Goal: Task Accomplishment & Management: Manage account settings

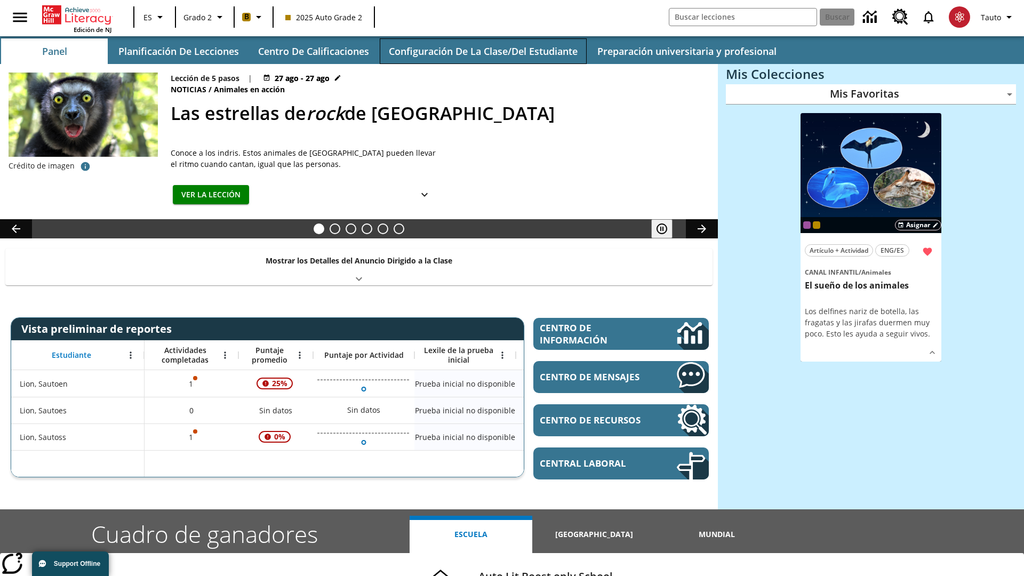
click at [483, 51] on button "Configuración de la clase/del estudiante" at bounding box center [483, 51] width 207 height 26
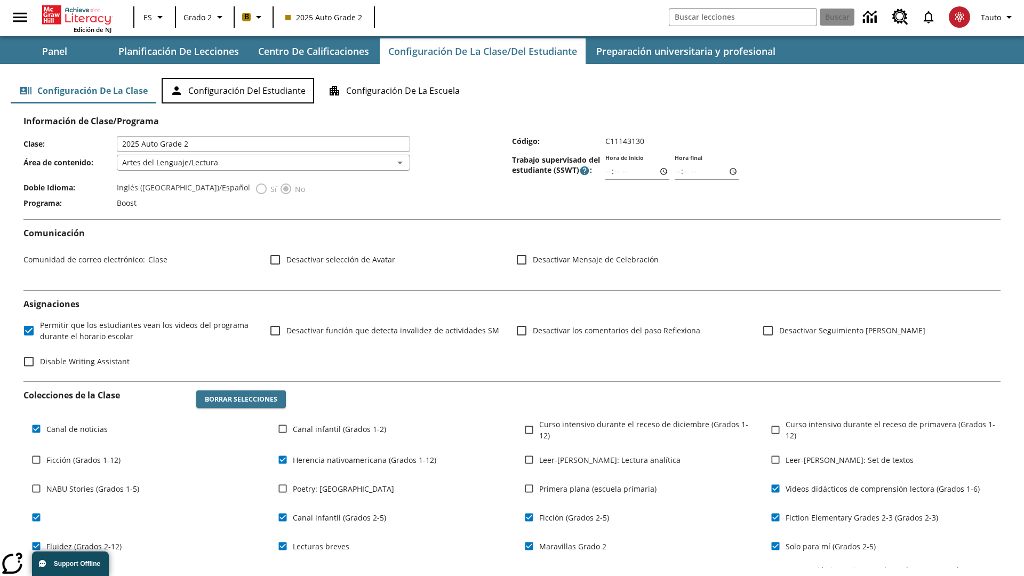
click at [238, 91] on button "Configuración del estudiante" at bounding box center [238, 91] width 153 height 26
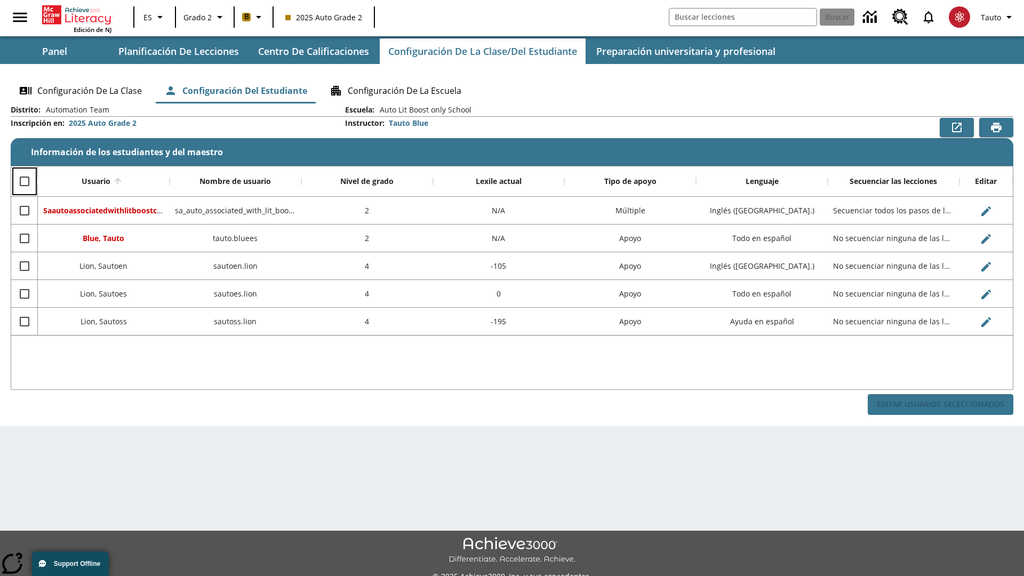
click at [24, 181] on input "Select all rows" at bounding box center [24, 181] width 22 height 22
checkbox input "true"
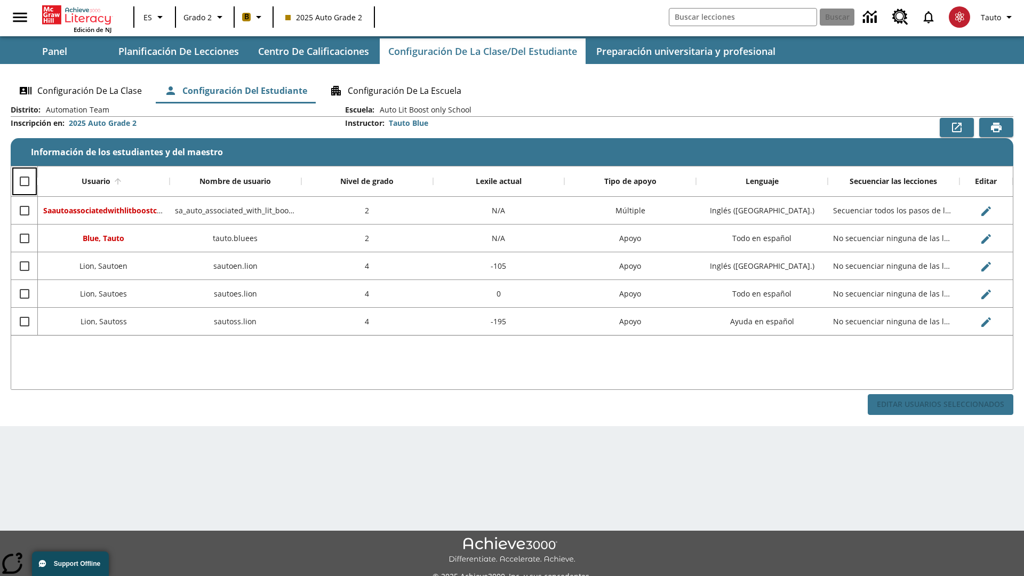
checkbox input "true"
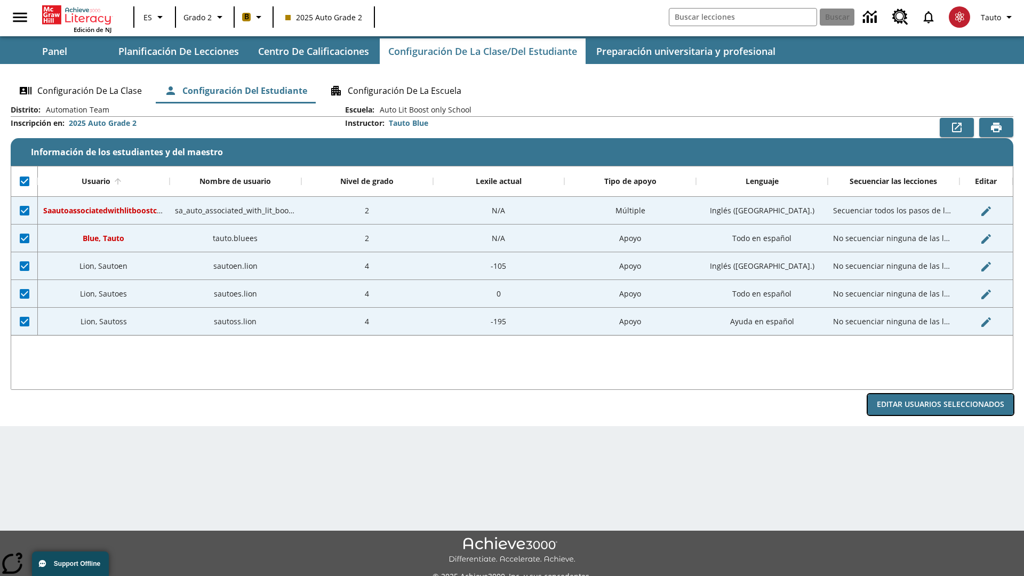
click at [940, 404] on button "Editar Usuarios Seleccionados" at bounding box center [941, 404] width 146 height 21
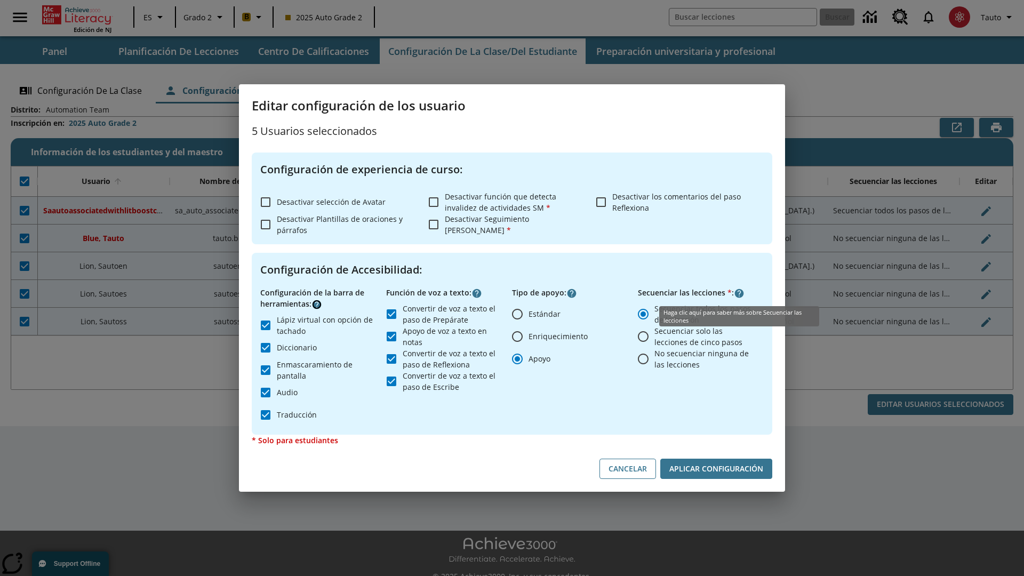
click at [317, 304] on icon "Haga clic aquí para saber más sobre" at bounding box center [317, 304] width 11 height 11
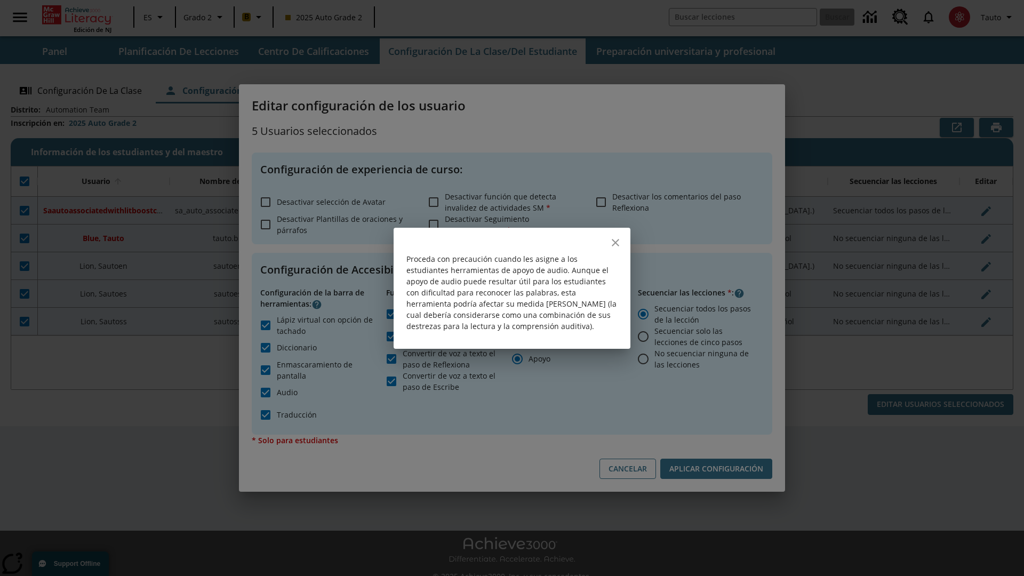
click at [616, 242] on icon "close" at bounding box center [615, 242] width 7 height 7
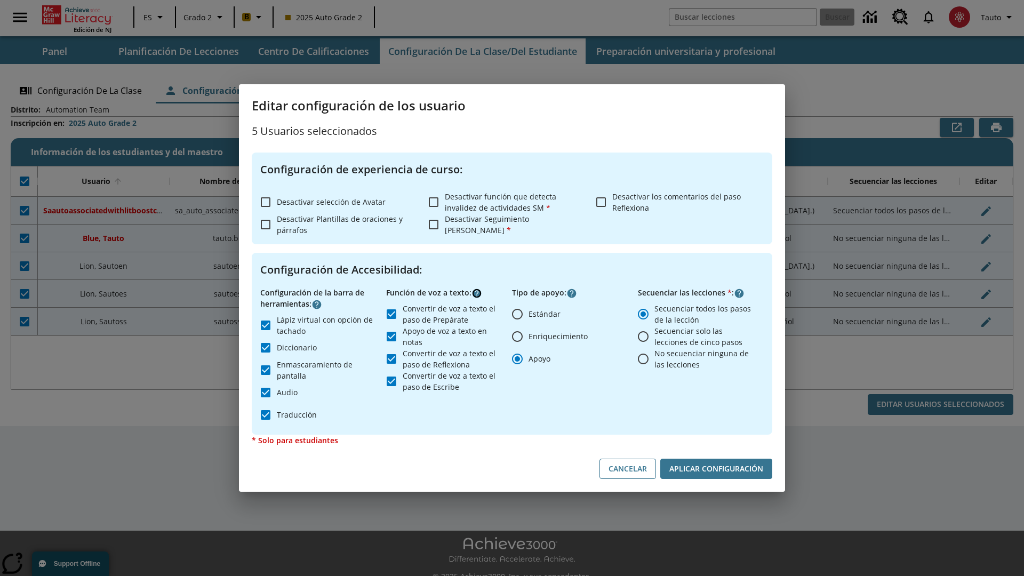
click at [477, 293] on icon "Haga clic aquí para saber más sobre" at bounding box center [477, 293] width 11 height 11
click at [739, 293] on icon "Haga clic aquí para saber más sobre" at bounding box center [739, 293] width 11 height 11
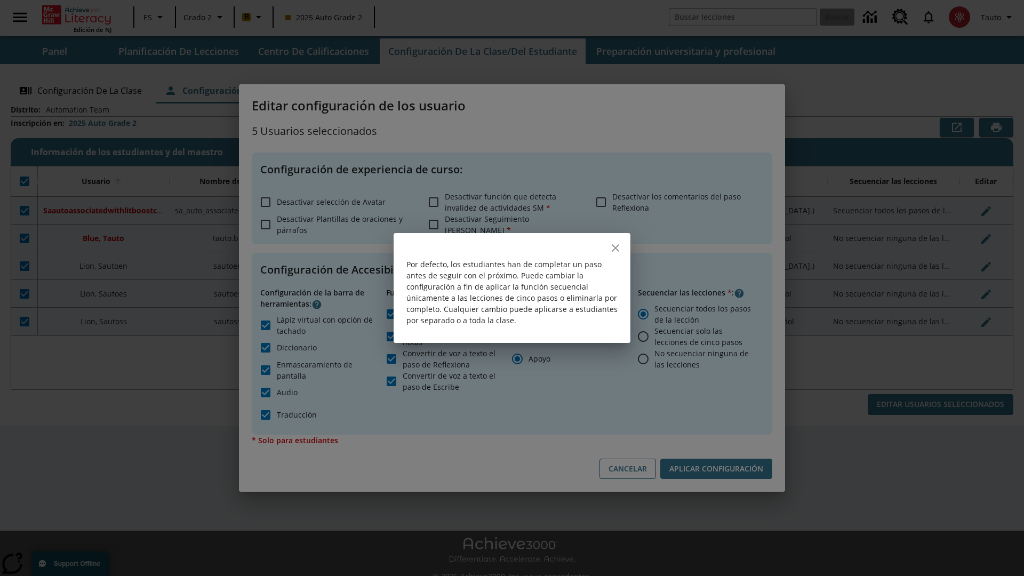
click at [616, 248] on icon "close" at bounding box center [615, 247] width 7 height 7
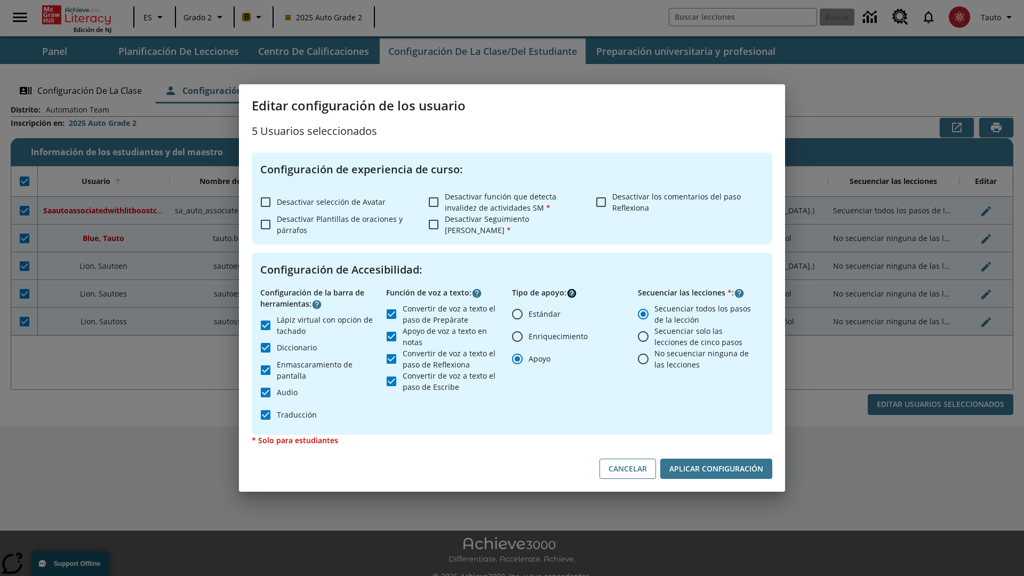
click at [572, 293] on icon "Haga clic aquí para saber más sobre" at bounding box center [571, 293] width 11 height 11
